Goal: Check status: Check status

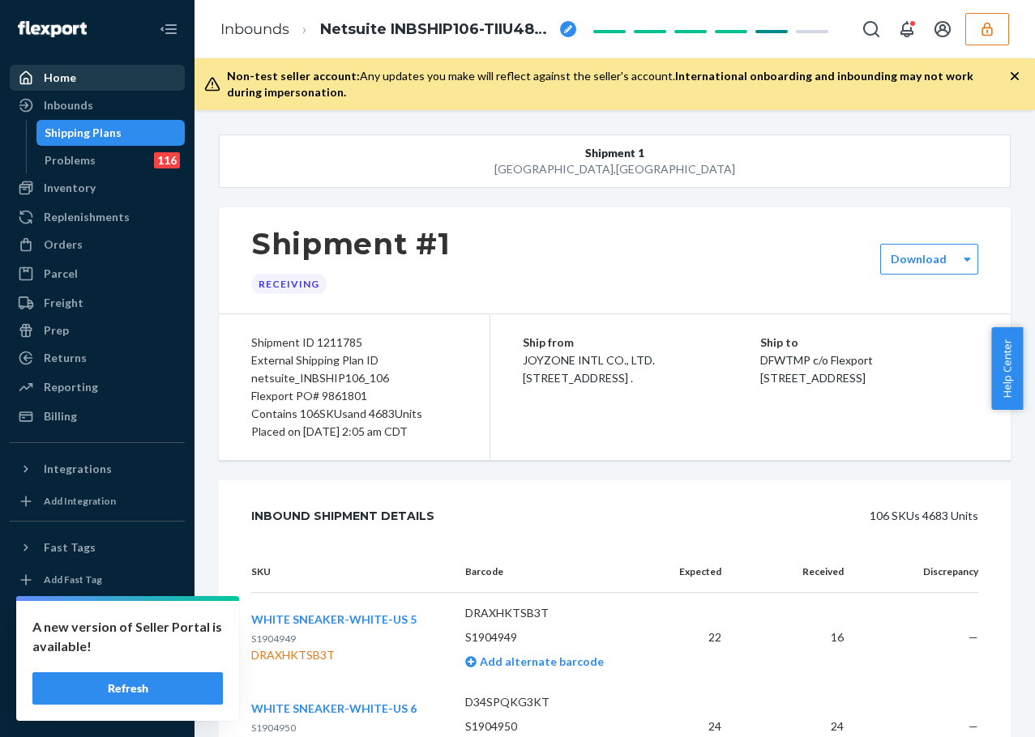
click at [135, 89] on link "Home" at bounding box center [97, 78] width 175 height 26
click at [130, 100] on div "Inbounds" at bounding box center [97, 105] width 172 height 23
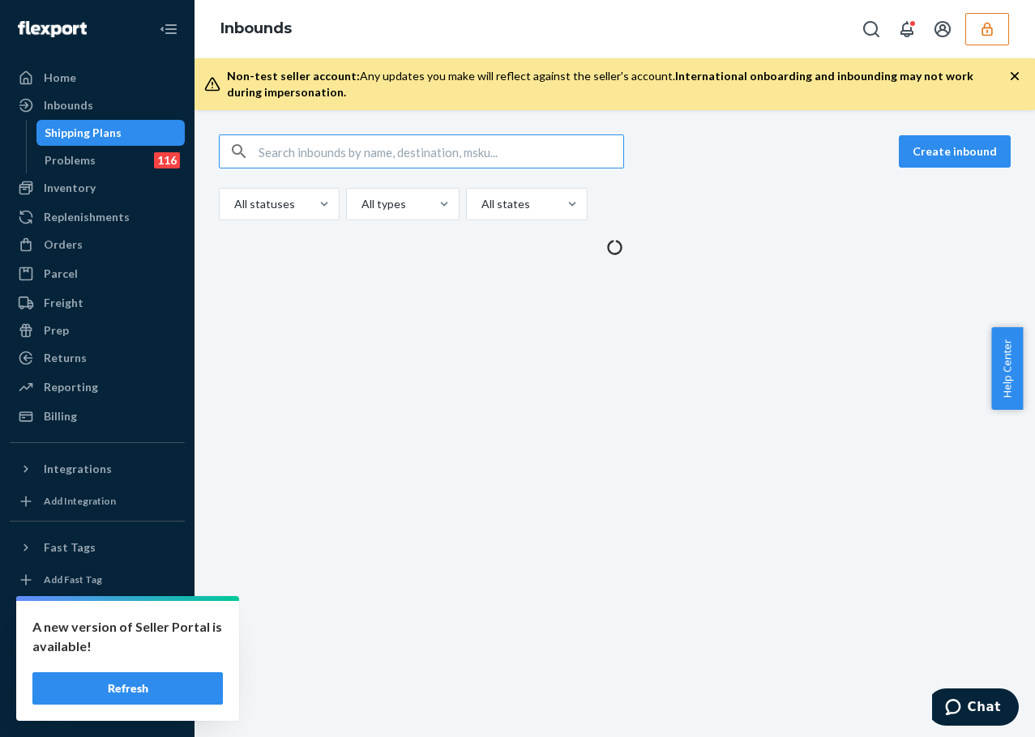
click at [96, 103] on div "Inbounds" at bounding box center [97, 105] width 172 height 23
click at [290, 147] on input "text" at bounding box center [441, 151] width 365 height 32
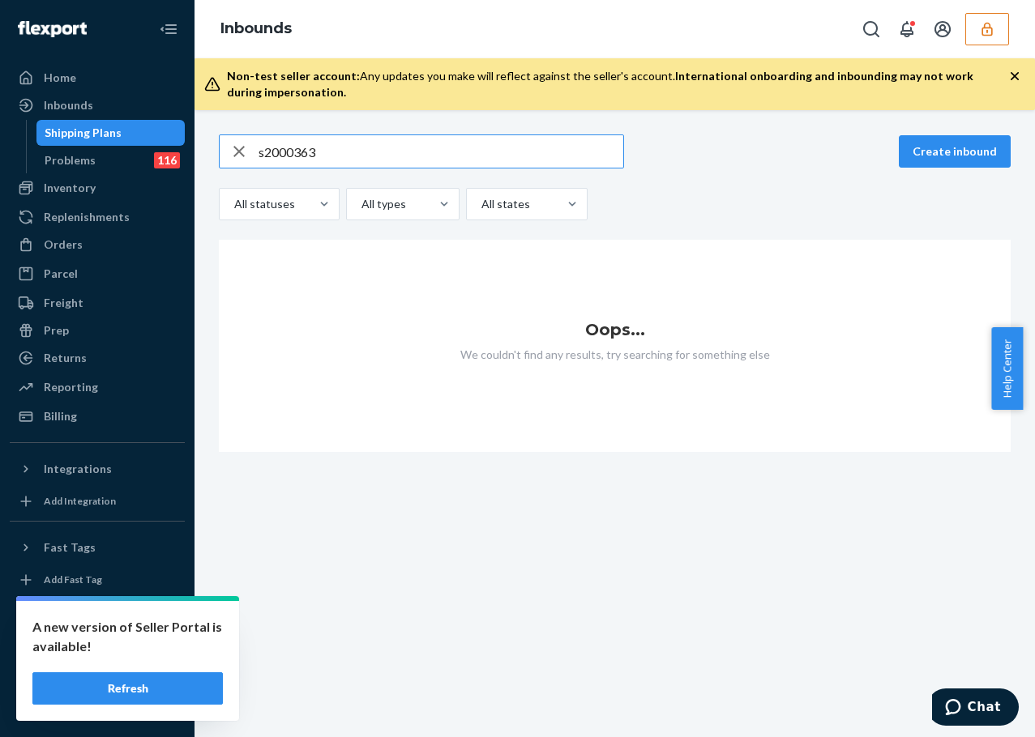
click at [259, 149] on input "s2000363" at bounding box center [441, 151] width 365 height 32
click at [262, 152] on input "s2000363" at bounding box center [441, 151] width 365 height 32
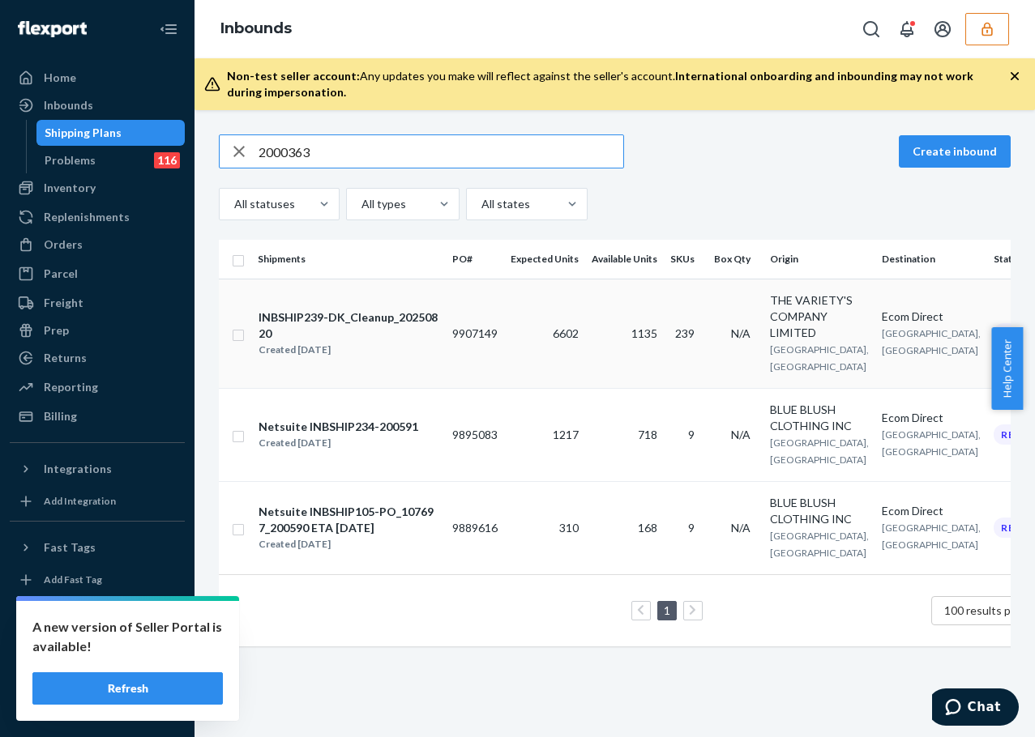
type input "2000363"
click at [459, 353] on td "9907149" at bounding box center [475, 333] width 58 height 109
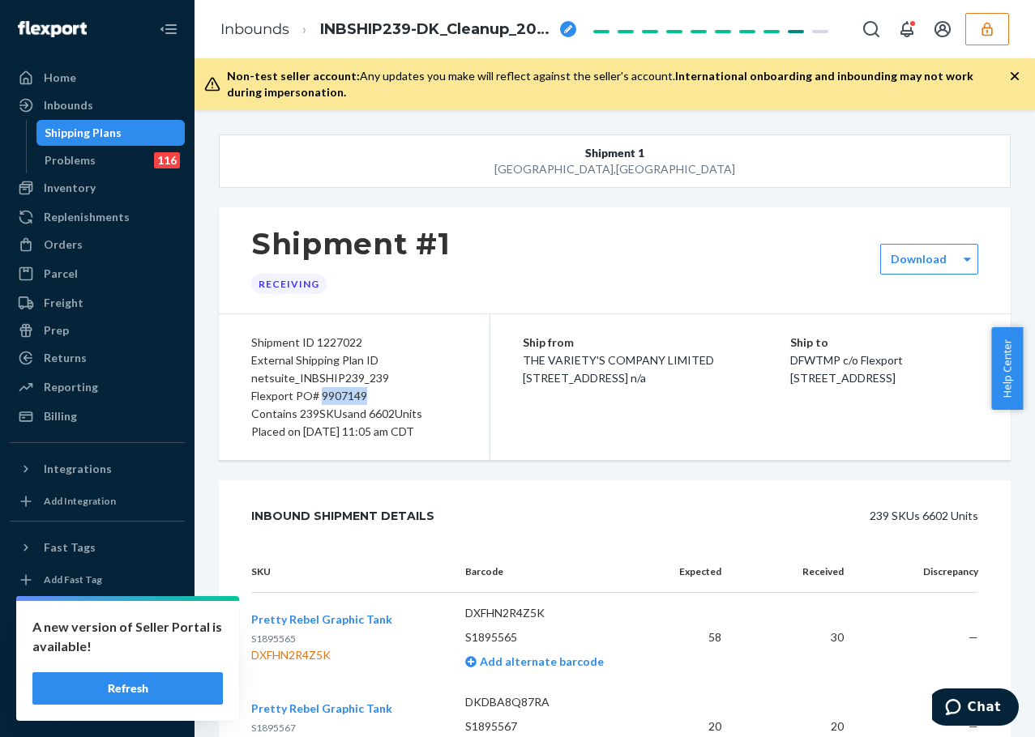
drag, startPoint x: 321, startPoint y: 393, endPoint x: 367, endPoint y: 395, distance: 46.3
click at [367, 395] on div "Flexport PO# 9907149" at bounding box center [354, 396] width 206 height 18
drag, startPoint x: 359, startPoint y: 397, endPoint x: 351, endPoint y: 393, distance: 9.1
copy div "9907149"
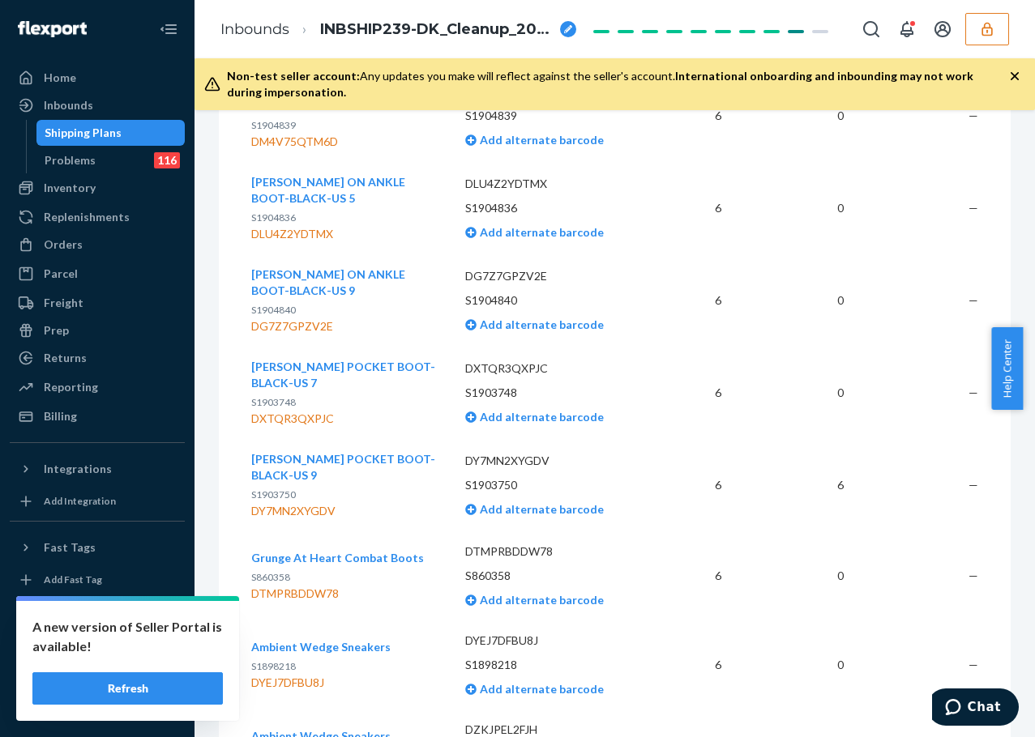
scroll to position [42024, 0]
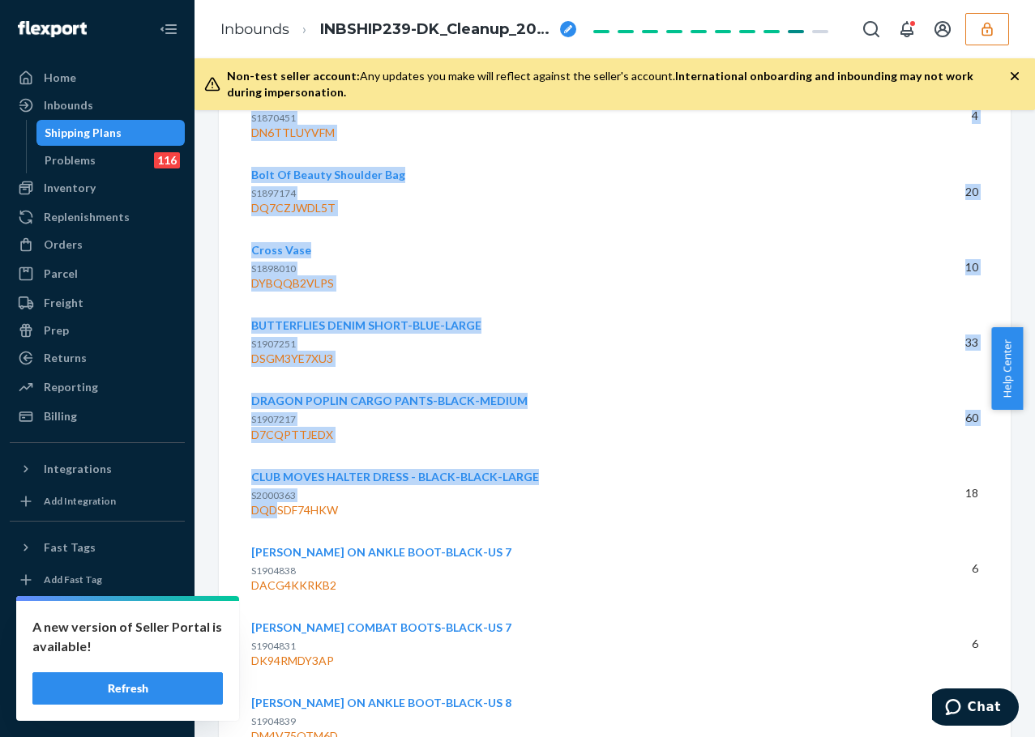
drag, startPoint x: 246, startPoint y: 438, endPoint x: 274, endPoint y: 438, distance: 28.4
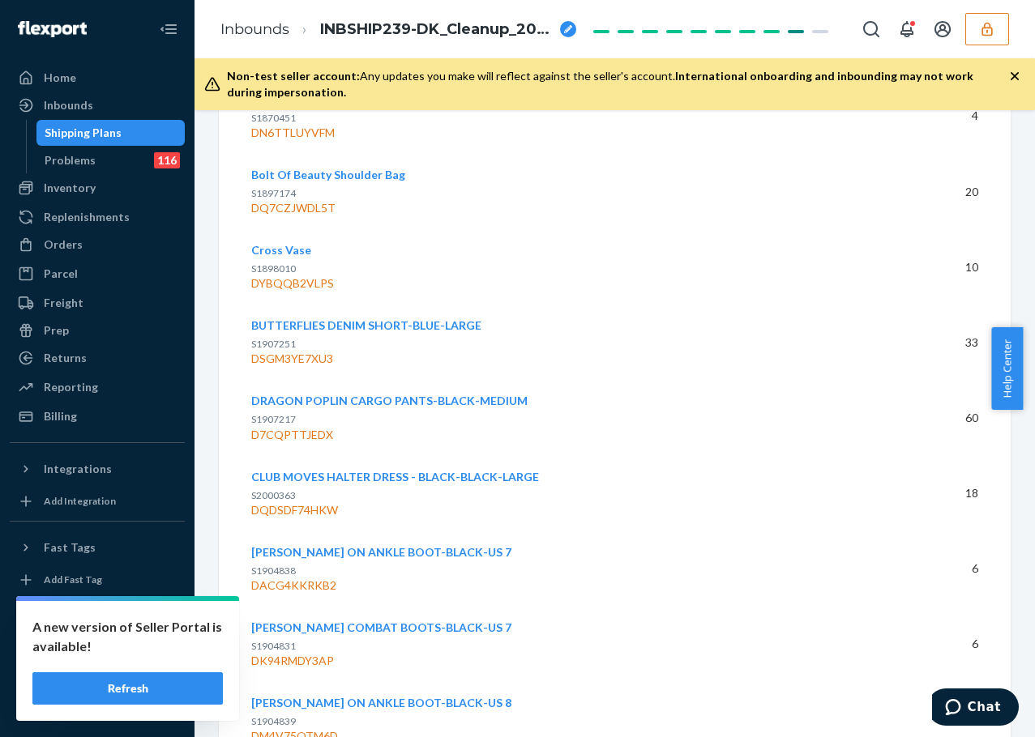
click at [499, 502] on div "DQDSDF74HKW" at bounding box center [570, 510] width 639 height 16
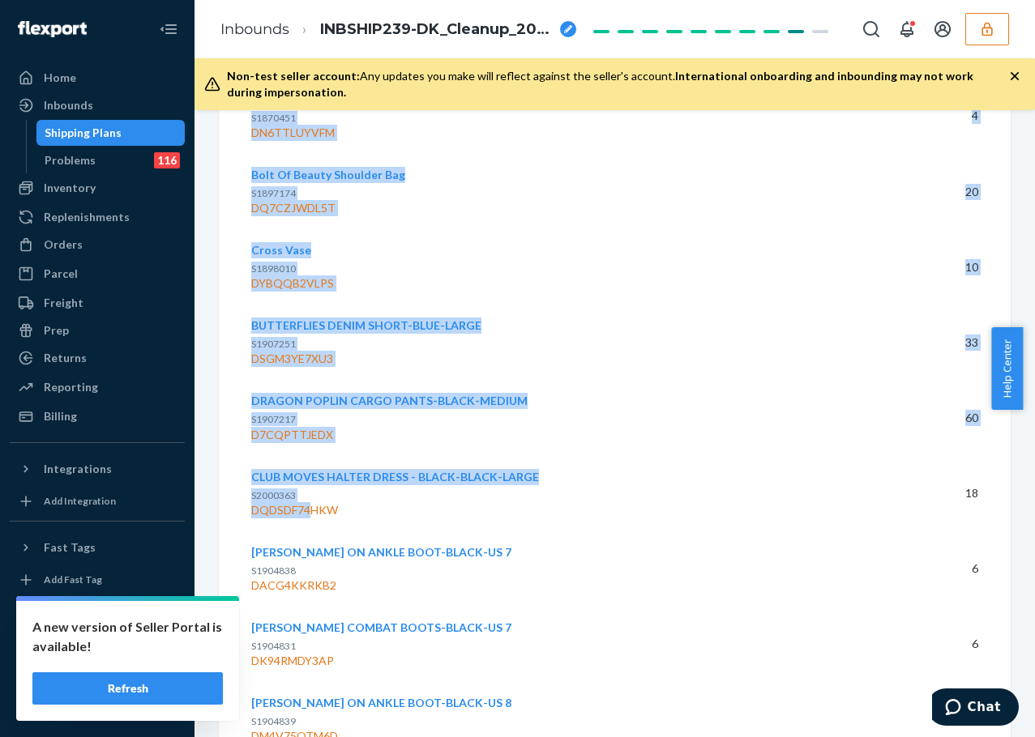
drag, startPoint x: 248, startPoint y: 439, endPoint x: 310, endPoint y: 441, distance: 61.6
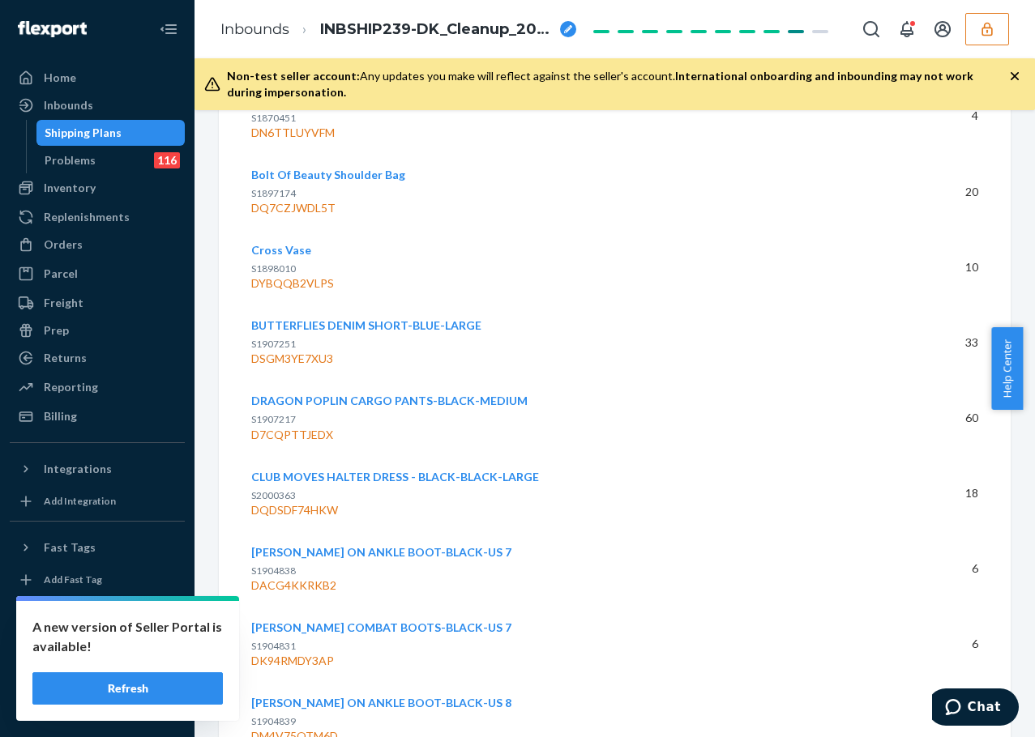
click at [362, 502] on div "DQDSDF74HKW" at bounding box center [570, 510] width 639 height 16
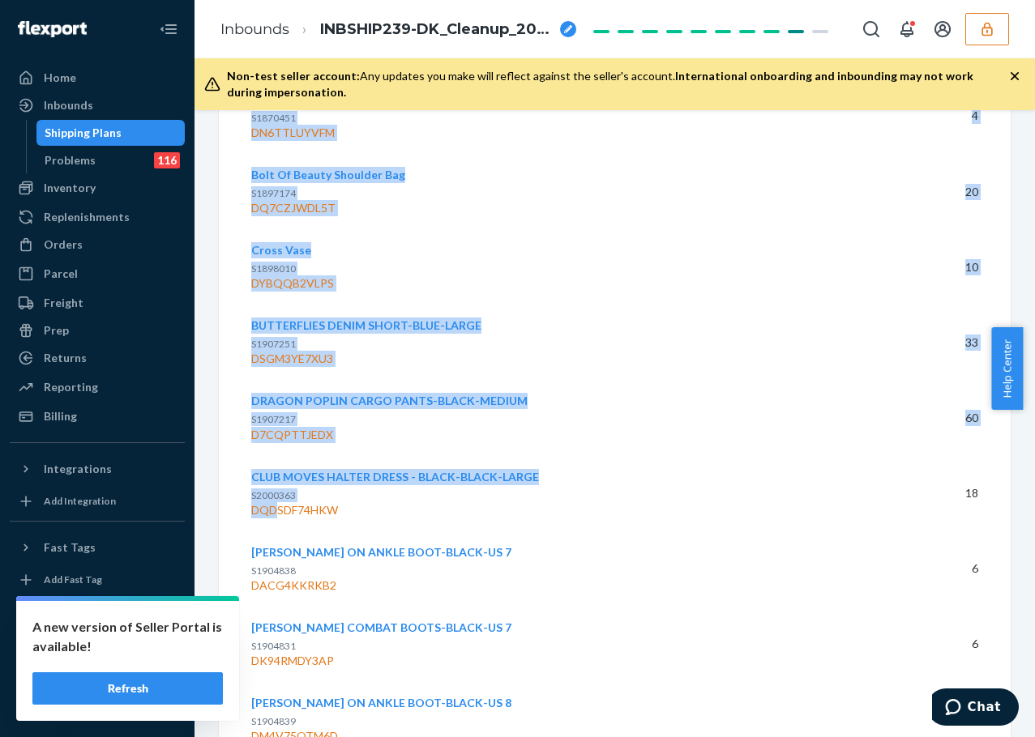
drag, startPoint x: 249, startPoint y: 438, endPoint x: 278, endPoint y: 439, distance: 29.2
click at [253, 502] on div "DQDSDF74HKW" at bounding box center [570, 510] width 639 height 16
drag, startPoint x: 250, startPoint y: 438, endPoint x: 280, endPoint y: 440, distance: 30.8
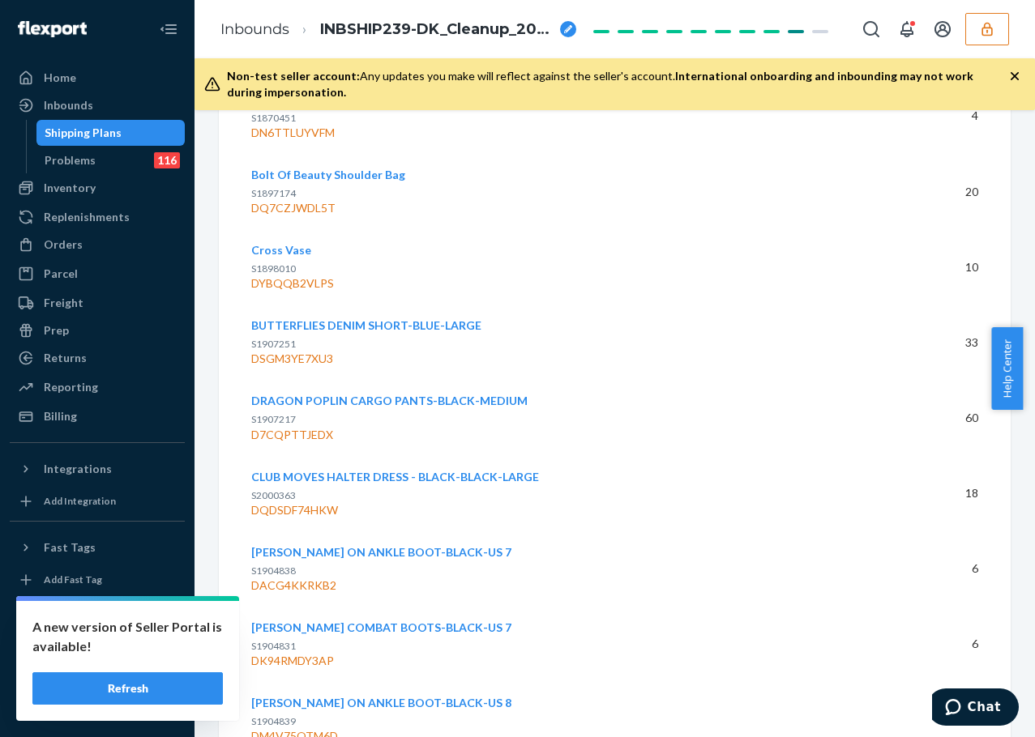
click at [425, 502] on div "DQDSDF74HKW" at bounding box center [570, 510] width 639 height 16
drag, startPoint x: 251, startPoint y: 437, endPoint x: 337, endPoint y: 441, distance: 86.0
click at [337, 502] on div "DQDSDF74HKW" at bounding box center [570, 510] width 639 height 16
copy div "DQDSDF74HKW"
